Goal: Complete application form: Complete application form

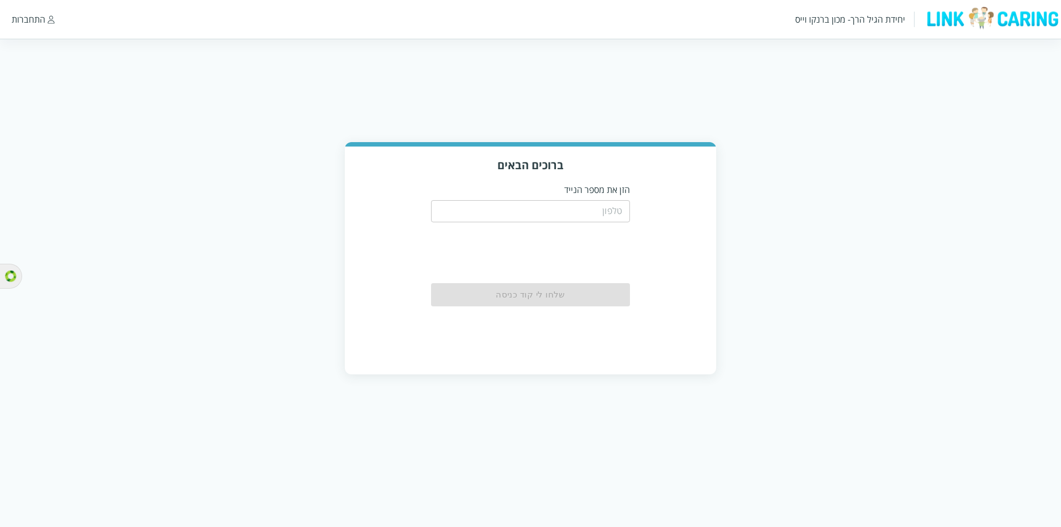
click at [598, 210] on input "tel" at bounding box center [530, 211] width 199 height 22
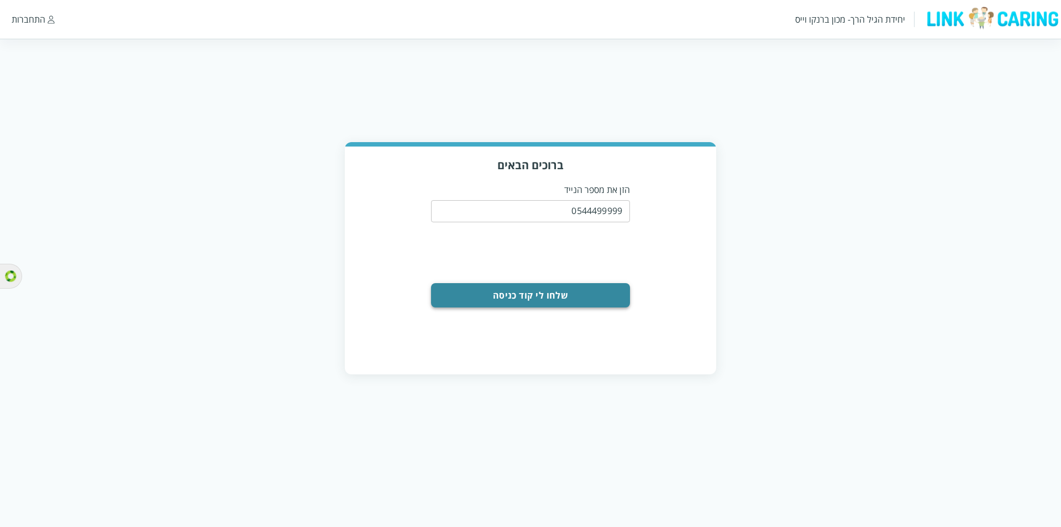
click at [540, 298] on button "שלחו לי קוד כניסה" at bounding box center [530, 295] width 199 height 24
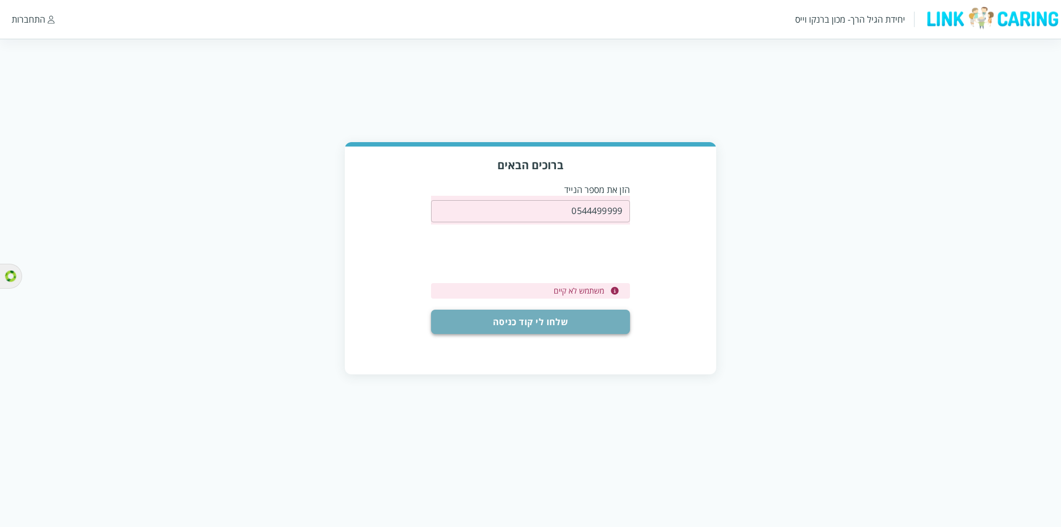
click at [564, 322] on button "שלחו לי קוד כניסה" at bounding box center [530, 321] width 199 height 24
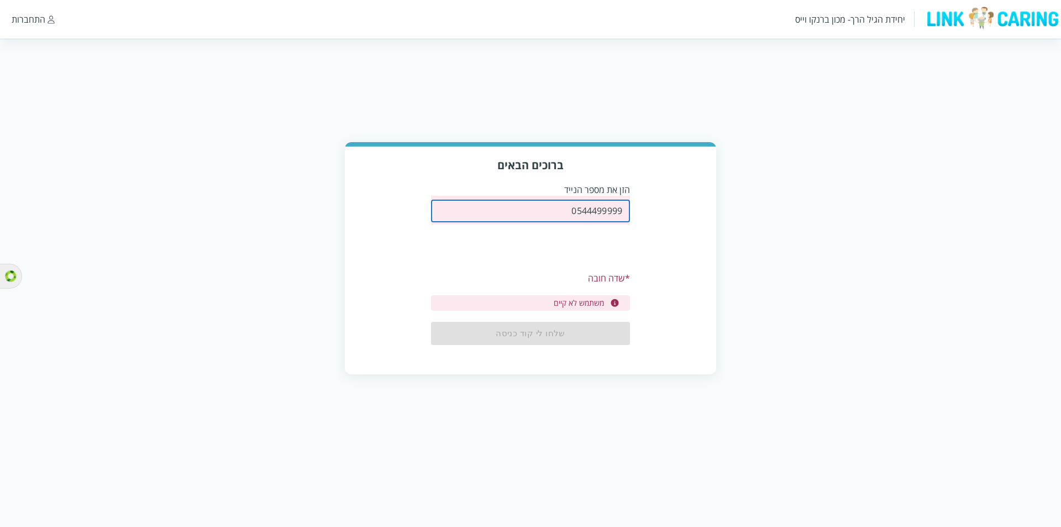
click at [609, 215] on input "0544499999" at bounding box center [530, 211] width 199 height 22
paste input "32268398"
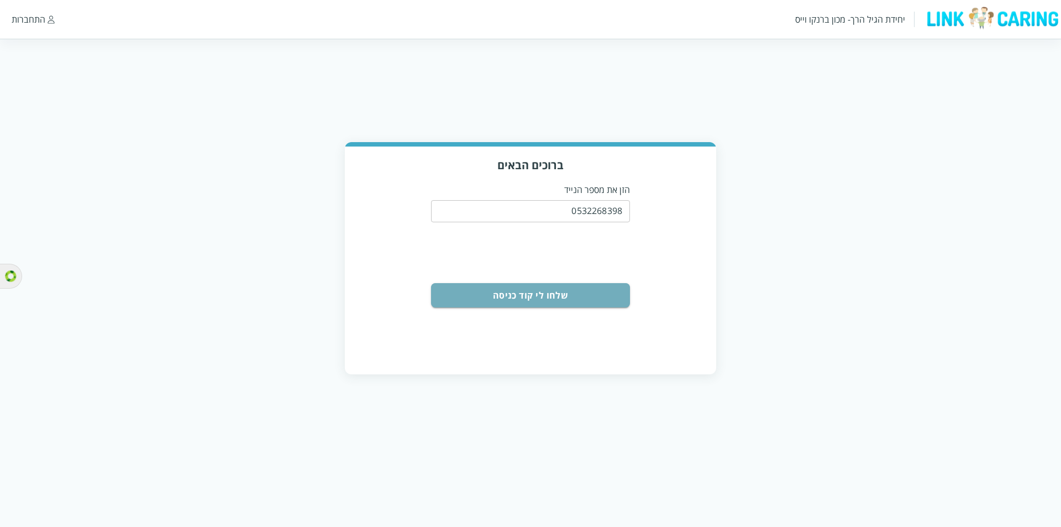
click at [569, 299] on button "שלחו לי קוד כניסה" at bounding box center [530, 295] width 199 height 24
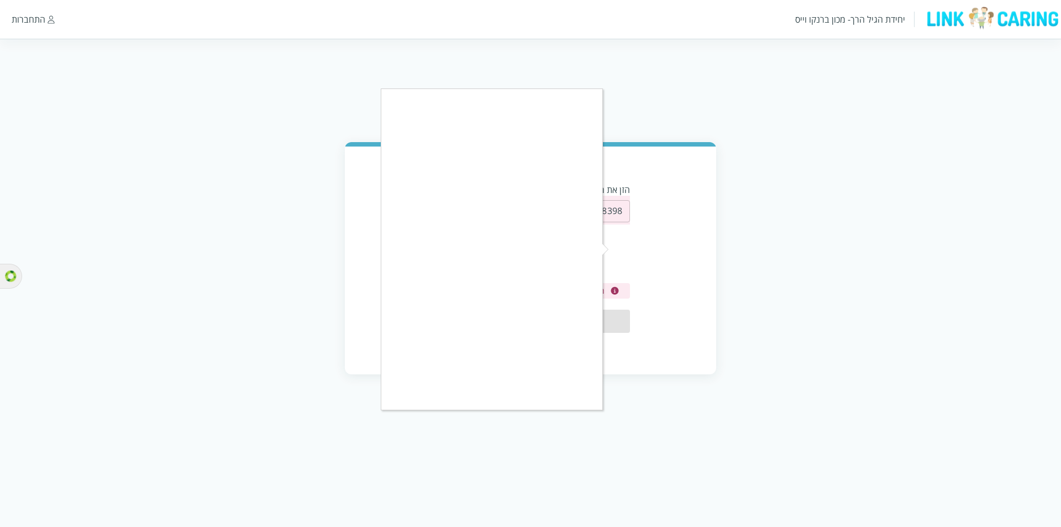
click at [724, 298] on div at bounding box center [530, 263] width 1061 height 527
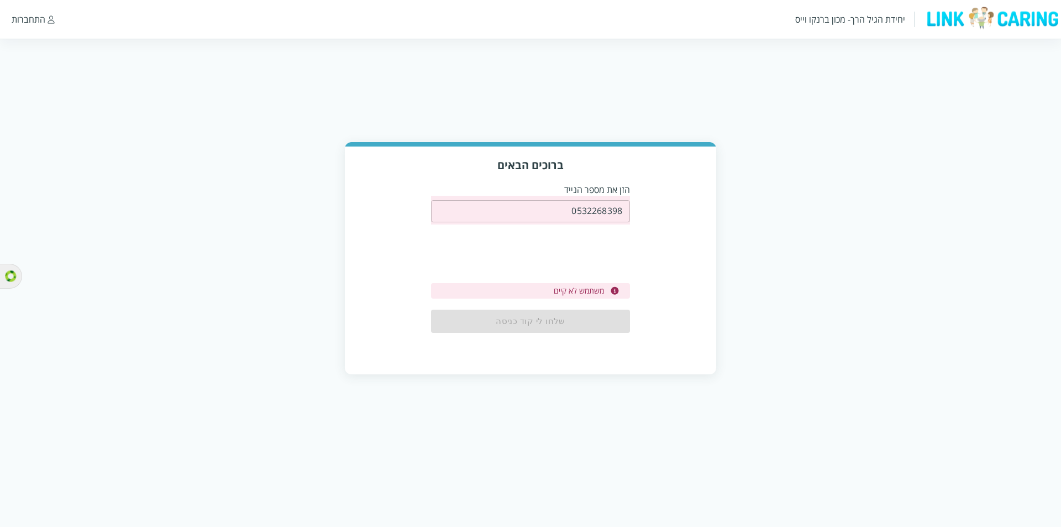
click at [586, 217] on input "0532268398" at bounding box center [530, 211] width 199 height 22
click at [587, 216] on input "0532268398" at bounding box center [530, 211] width 199 height 22
paste input "44440000"
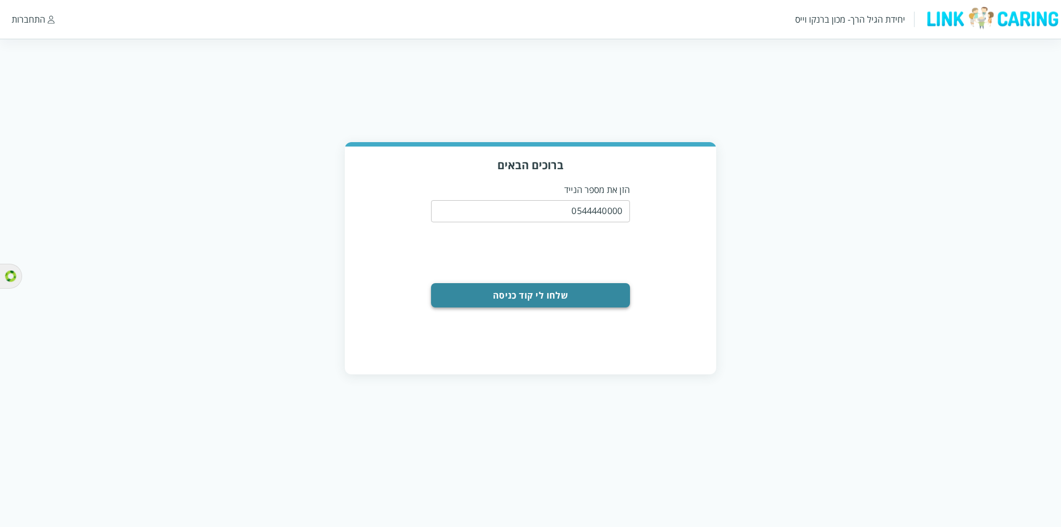
click at [513, 290] on button "שלחו לי קוד כניסה" at bounding box center [530, 295] width 199 height 24
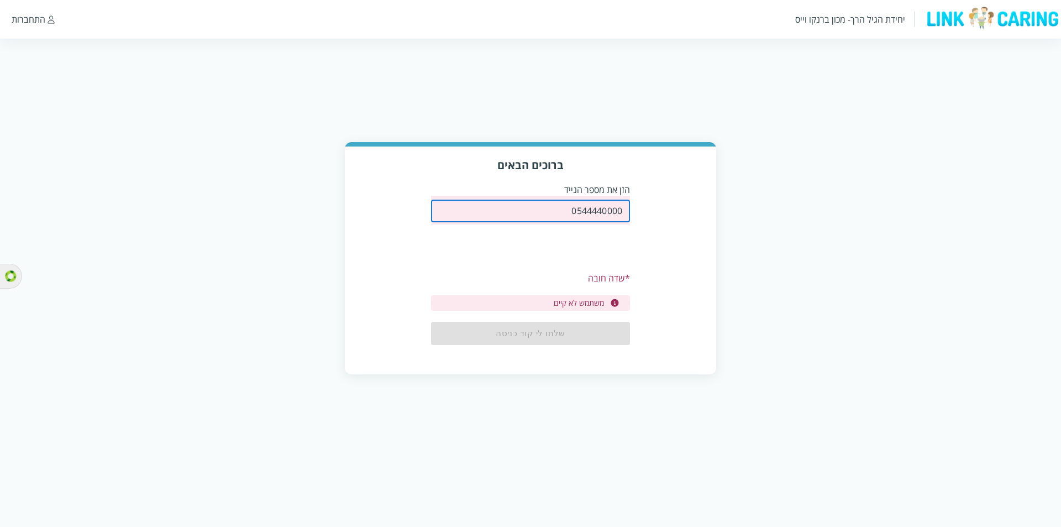
click at [568, 217] on input "0544440000" at bounding box center [530, 211] width 199 height 22
click at [606, 200] on input "0544440000" at bounding box center [530, 211] width 199 height 22
click at [606, 202] on input "0544440000" at bounding box center [530, 211] width 199 height 22
click at [602, 213] on input "0544440000" at bounding box center [530, 211] width 199 height 22
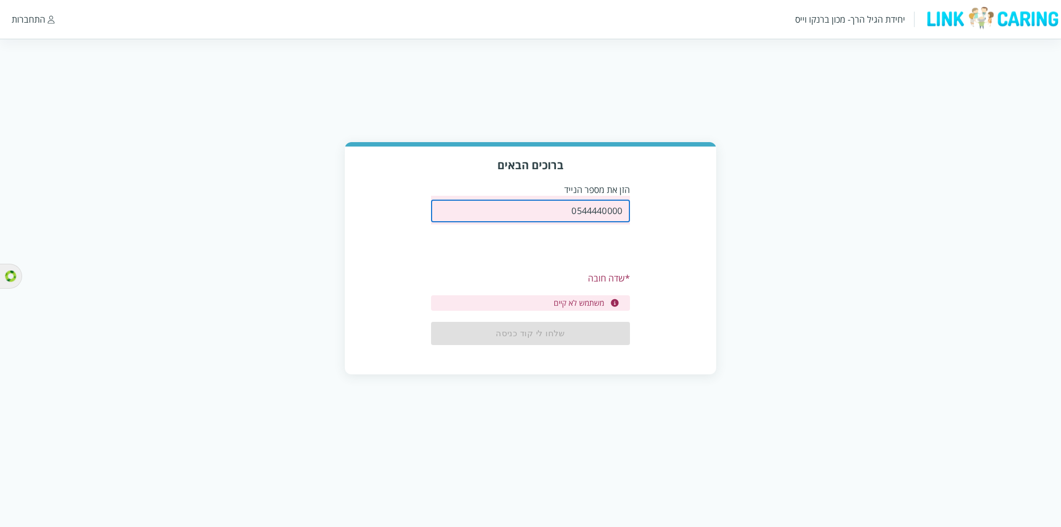
click at [602, 213] on input "0544440000" at bounding box center [530, 211] width 199 height 22
paste input "32268398"
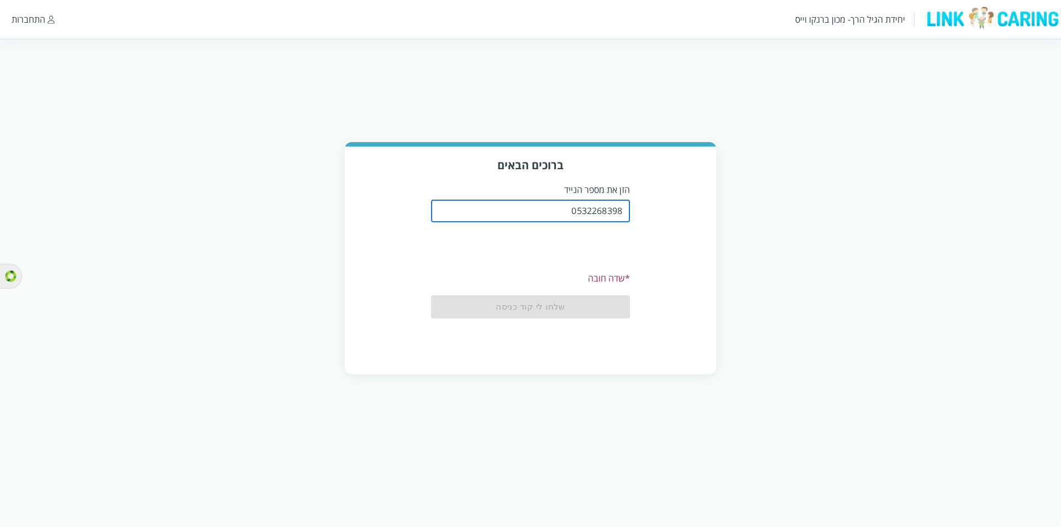
type input "0532268398"
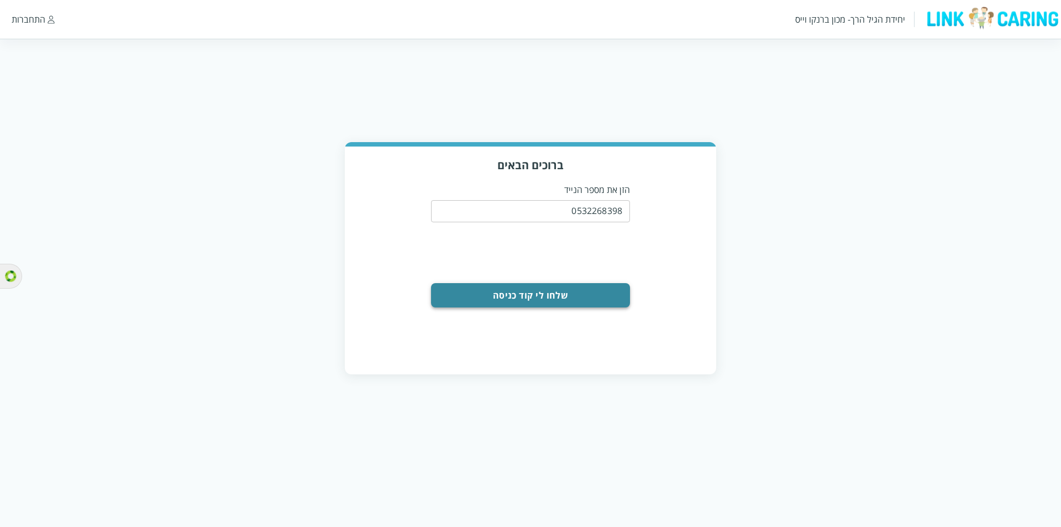
click at [531, 297] on button "שלחו לי קוד כניסה" at bounding box center [530, 295] width 199 height 24
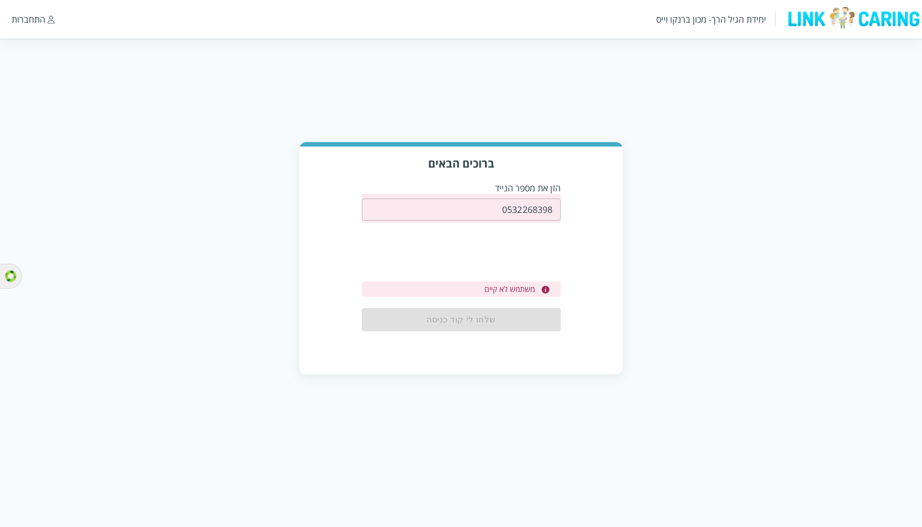
click at [535, 212] on input "0532268398" at bounding box center [461, 209] width 199 height 22
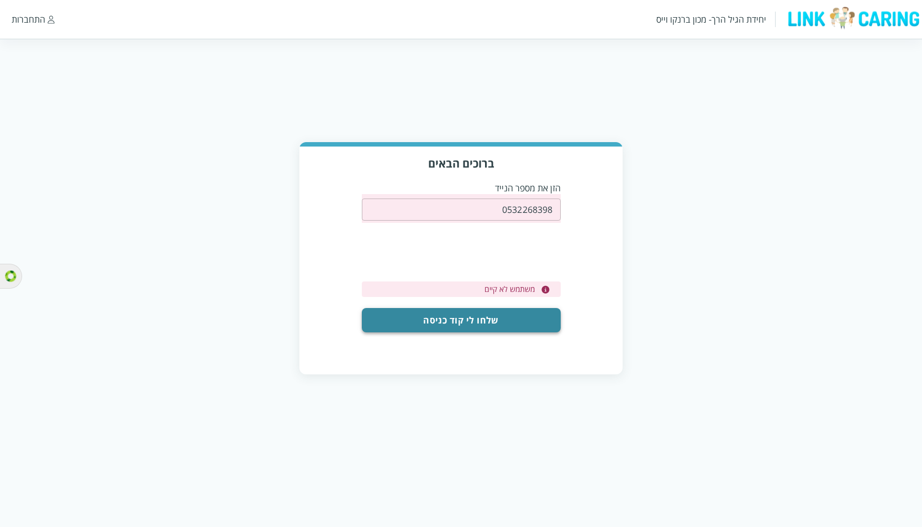
click at [488, 325] on button "שלחו לי קוד כניסה" at bounding box center [461, 320] width 199 height 24
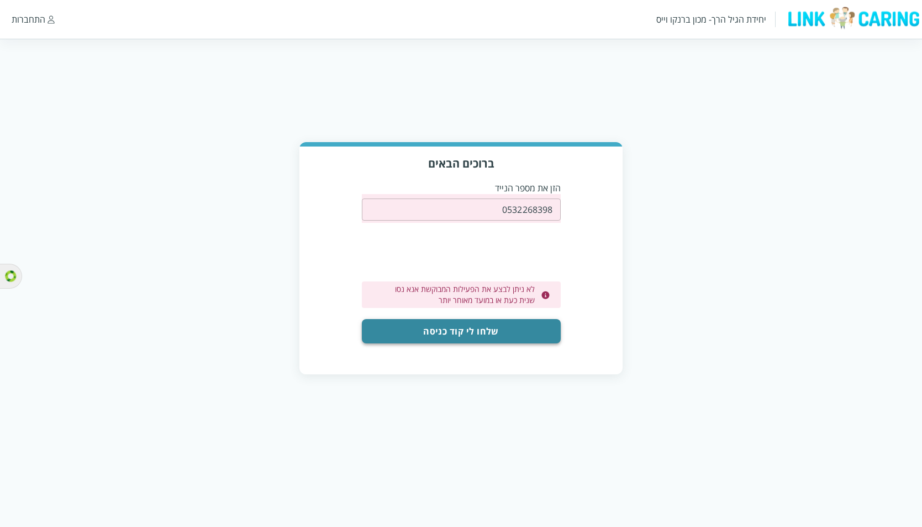
click at [486, 338] on button "שלחו לי קוד כניסה" at bounding box center [461, 331] width 199 height 24
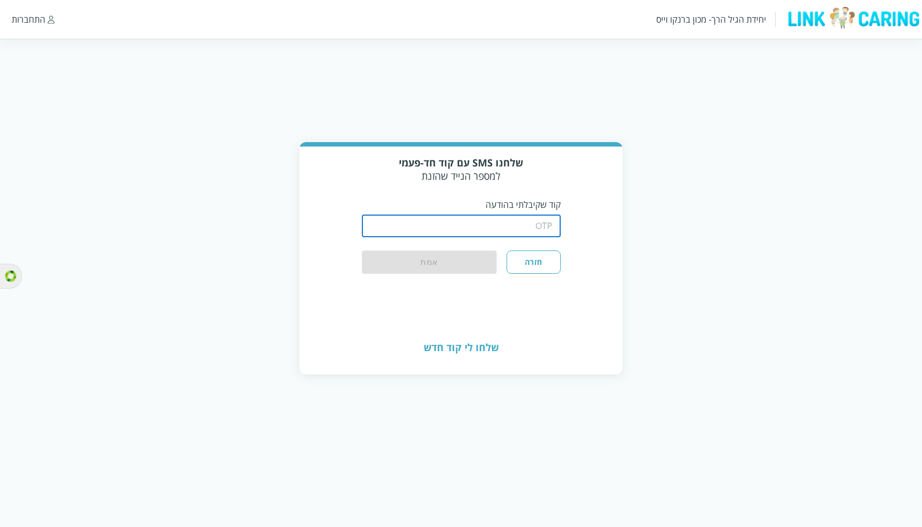
click at [531, 225] on input "string" at bounding box center [461, 226] width 199 height 22
type input "1234"
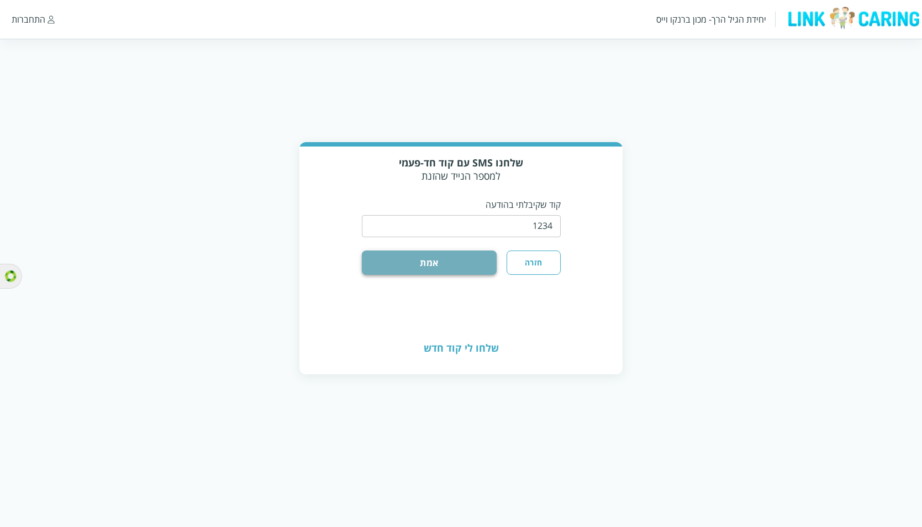
click at [464, 271] on button "אמת" at bounding box center [429, 262] width 135 height 24
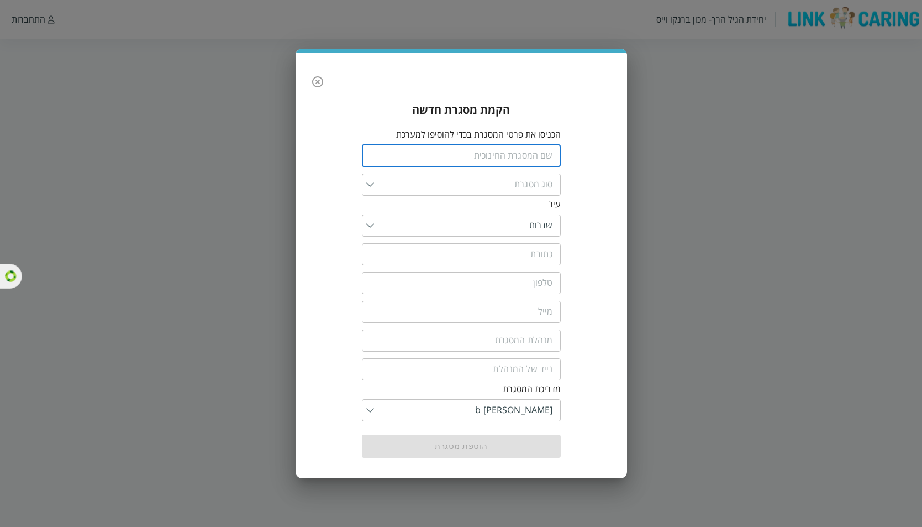
click at [538, 151] on input "text" at bounding box center [461, 156] width 199 height 22
type input "ויצו [PERSON_NAME]"
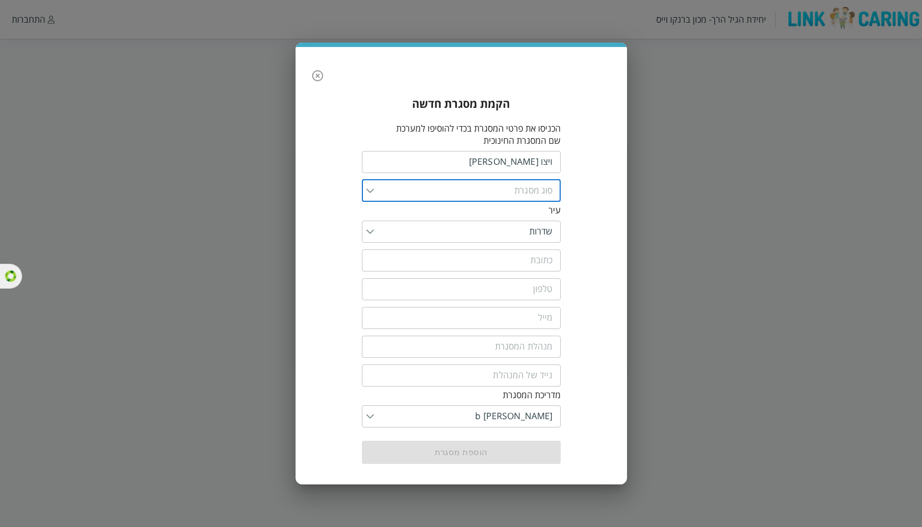
click at [393, 191] on input "list" at bounding box center [463, 191] width 179 height 22
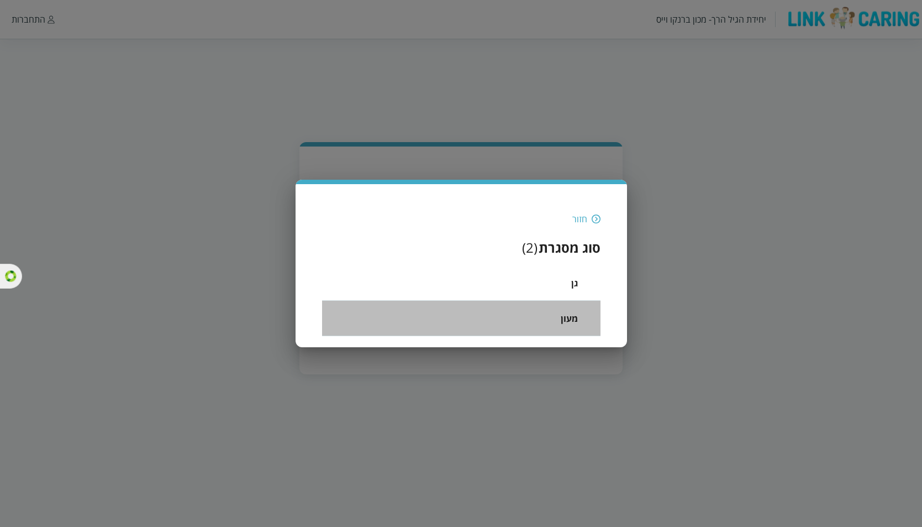
click at [560, 318] on li "מעון" at bounding box center [461, 318] width 278 height 35
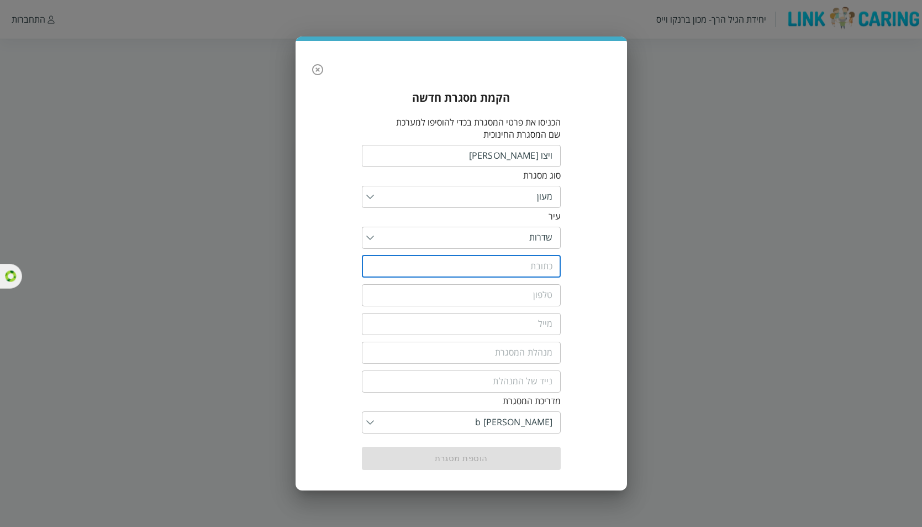
click at [503, 271] on input "text" at bounding box center [461, 266] width 199 height 22
type input "הפלמ"ח 18"
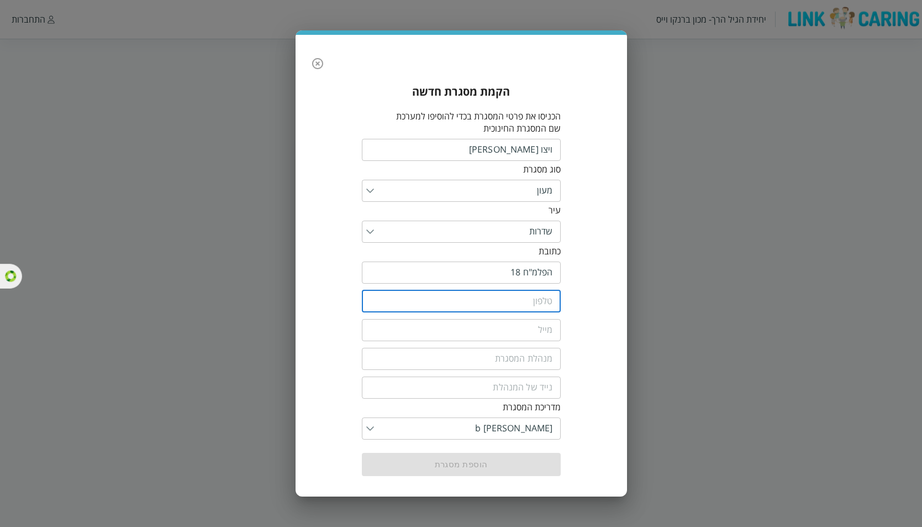
click at [463, 306] on input "tel" at bounding box center [461, 301] width 199 height 22
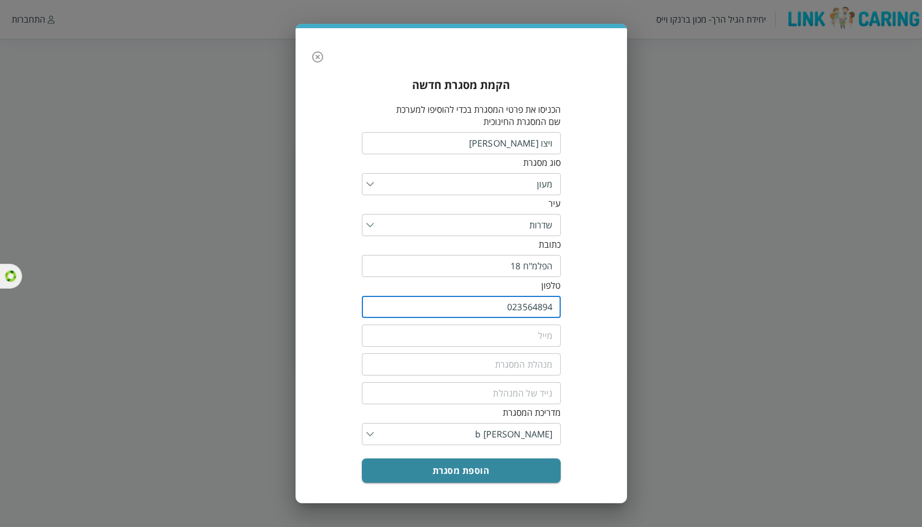
click at [543, 304] on input "023564894" at bounding box center [461, 307] width 199 height 22
type input "023564894"
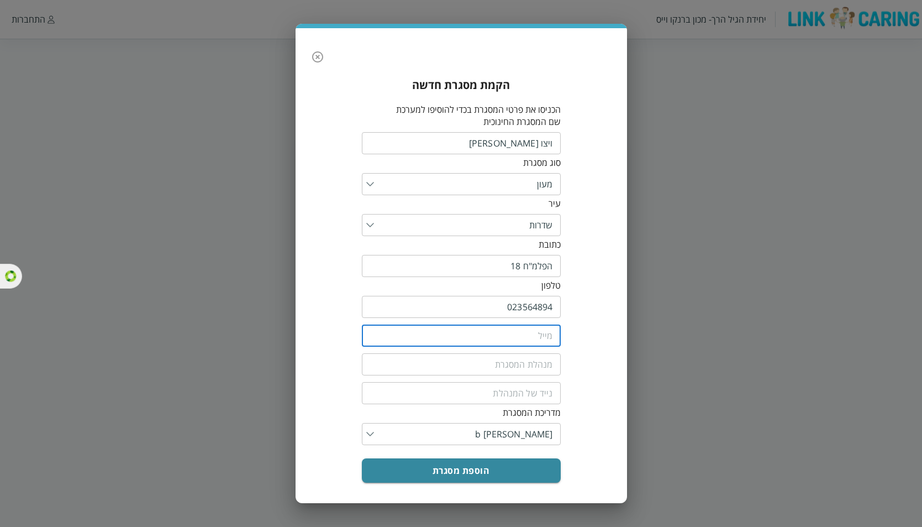
click at [523, 339] on input "email" at bounding box center [461, 335] width 199 height 22
paste input "023564894"
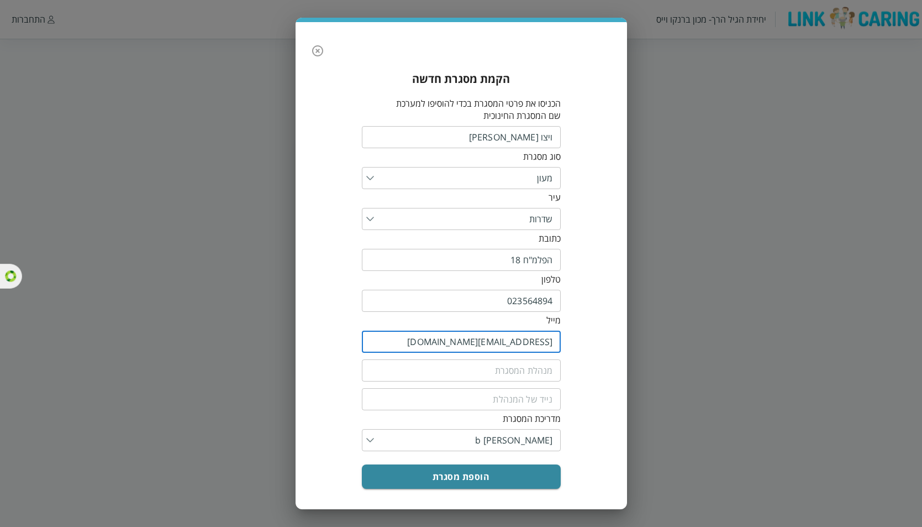
type input "[EMAIL_ADDRESS][DOMAIN_NAME]"
click at [532, 370] on input "fullName" at bounding box center [461, 370] width 199 height 22
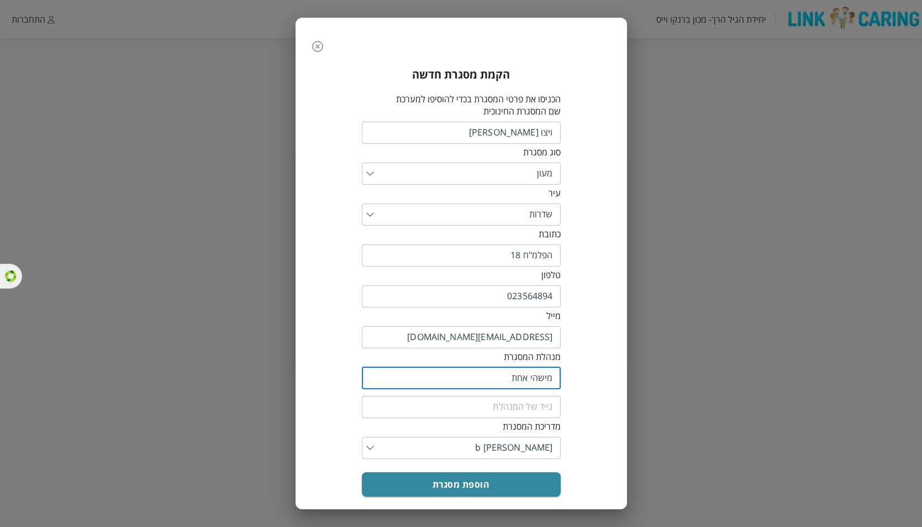
type input "מישהי אחת"
click at [542, 405] on input "tel" at bounding box center [461, 407] width 199 height 22
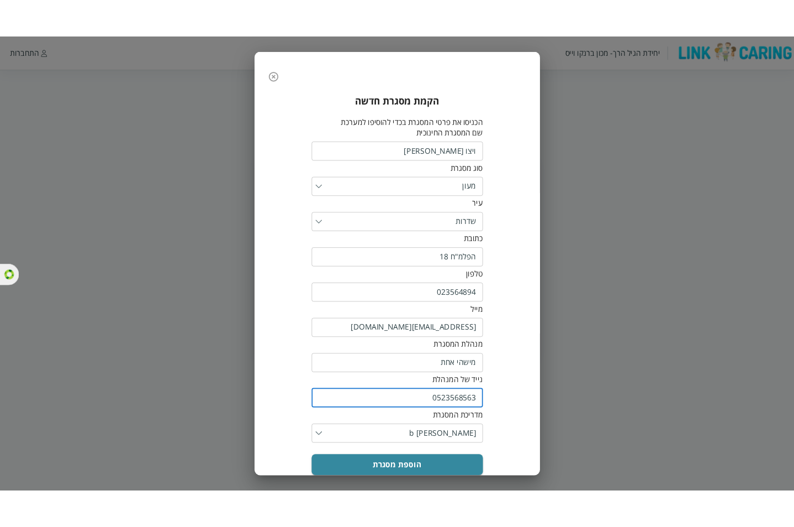
scroll to position [19, 0]
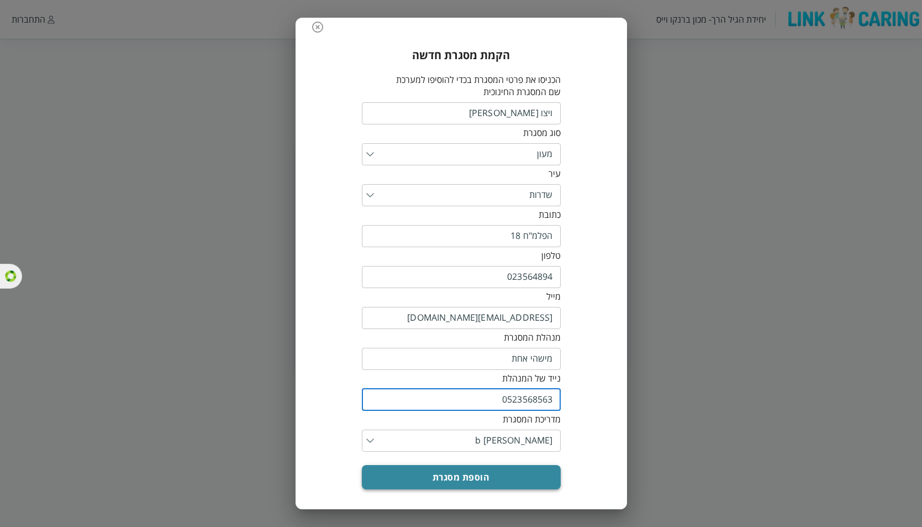
type input "0523568563"
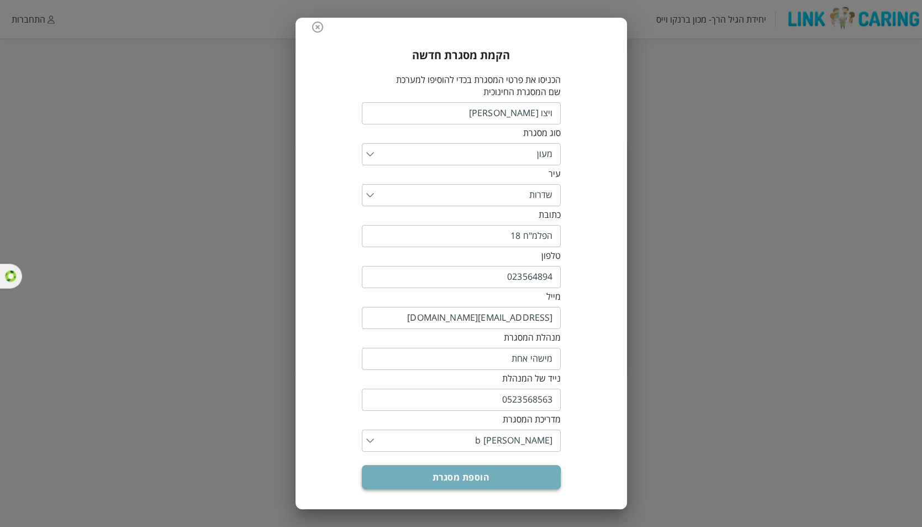
click at [457, 477] on button "הוספת מסגרת" at bounding box center [461, 477] width 199 height 24
